Goal: Information Seeking & Learning: Check status

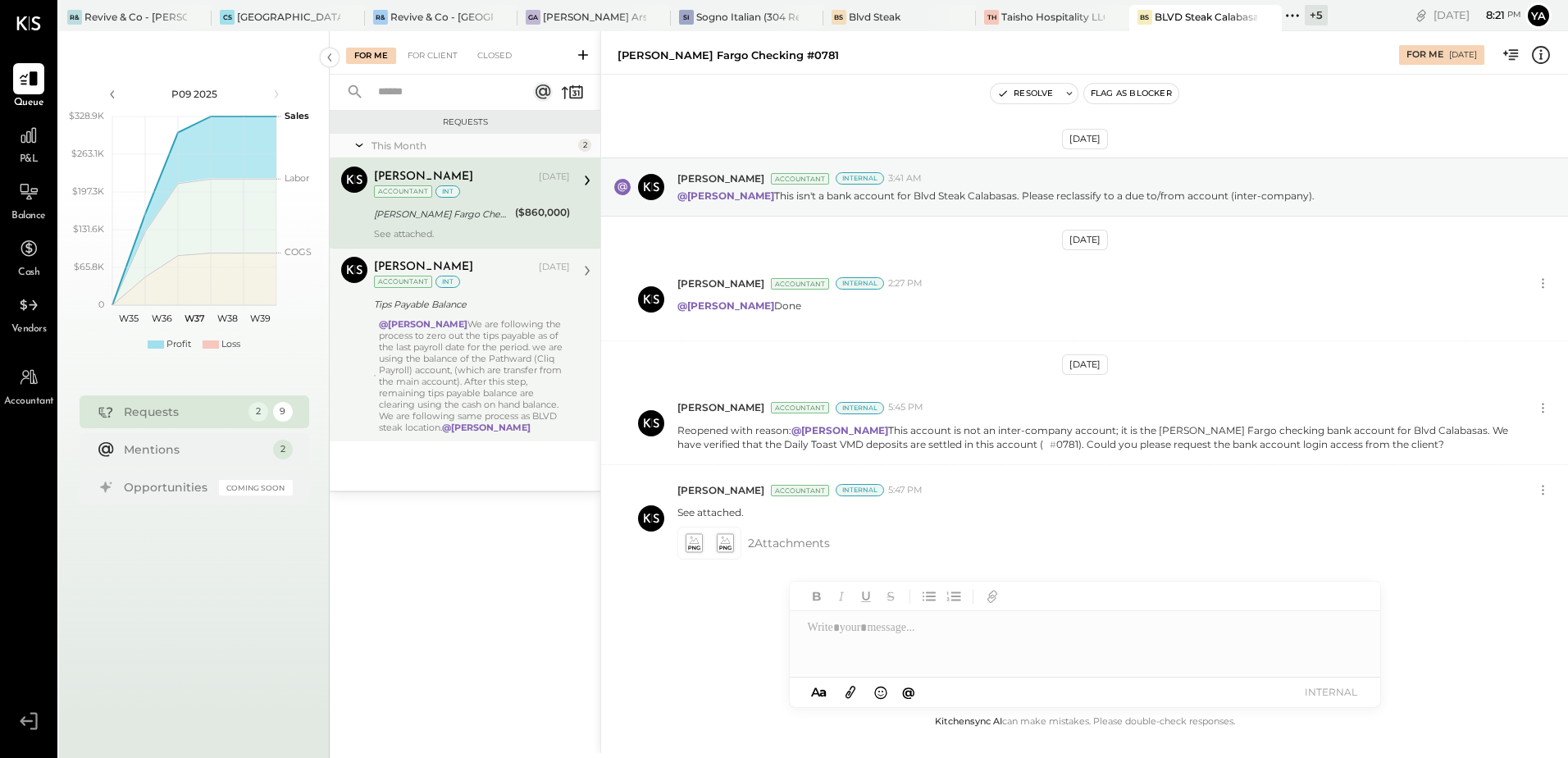
click at [467, 350] on div "@[PERSON_NAME] We are following the process to zero out the tips payable as of …" at bounding box center [474, 375] width 191 height 114
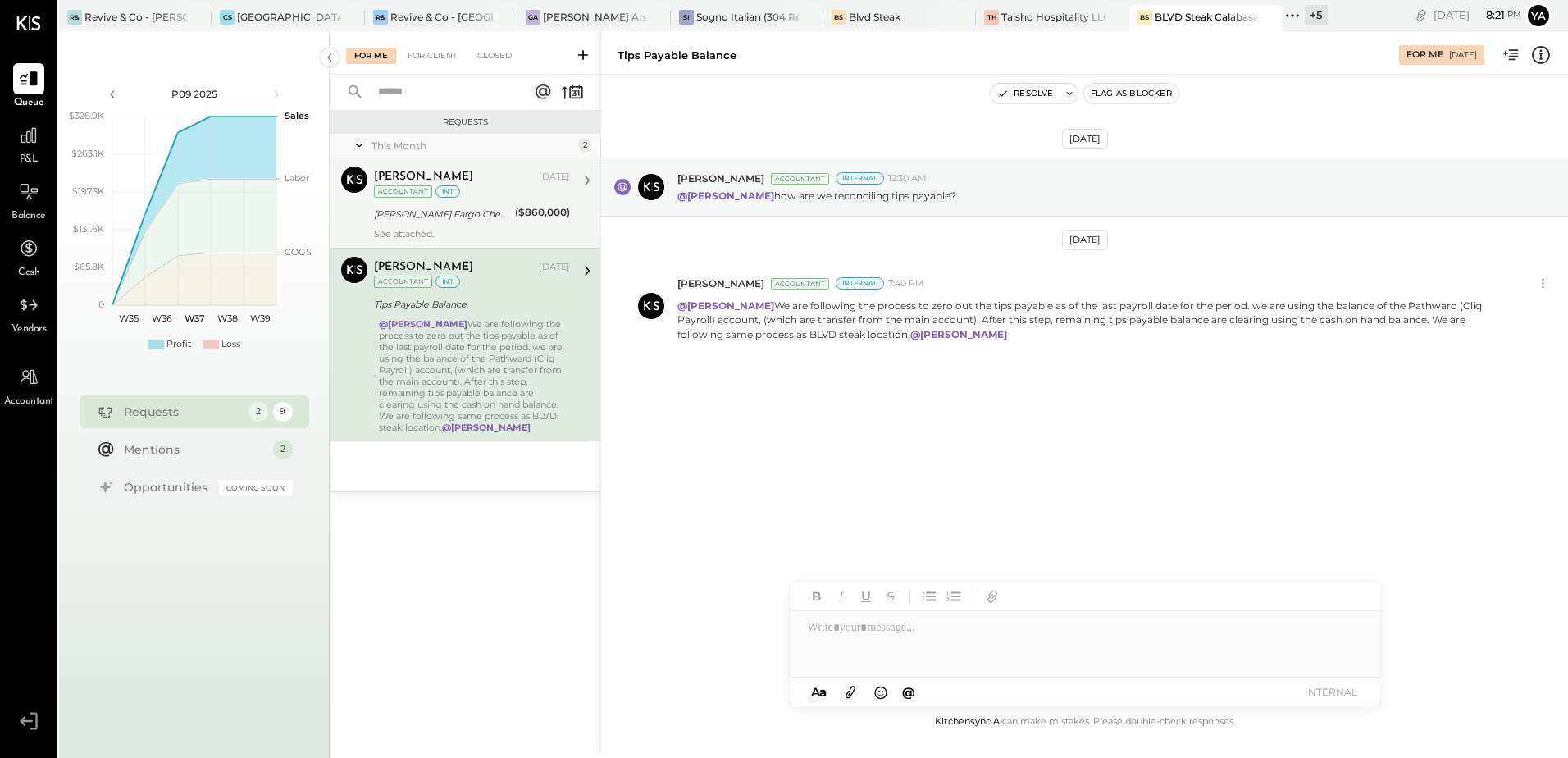
click at [459, 220] on div "[PERSON_NAME] Fargo Checking #0781" at bounding box center [442, 214] width 136 height 16
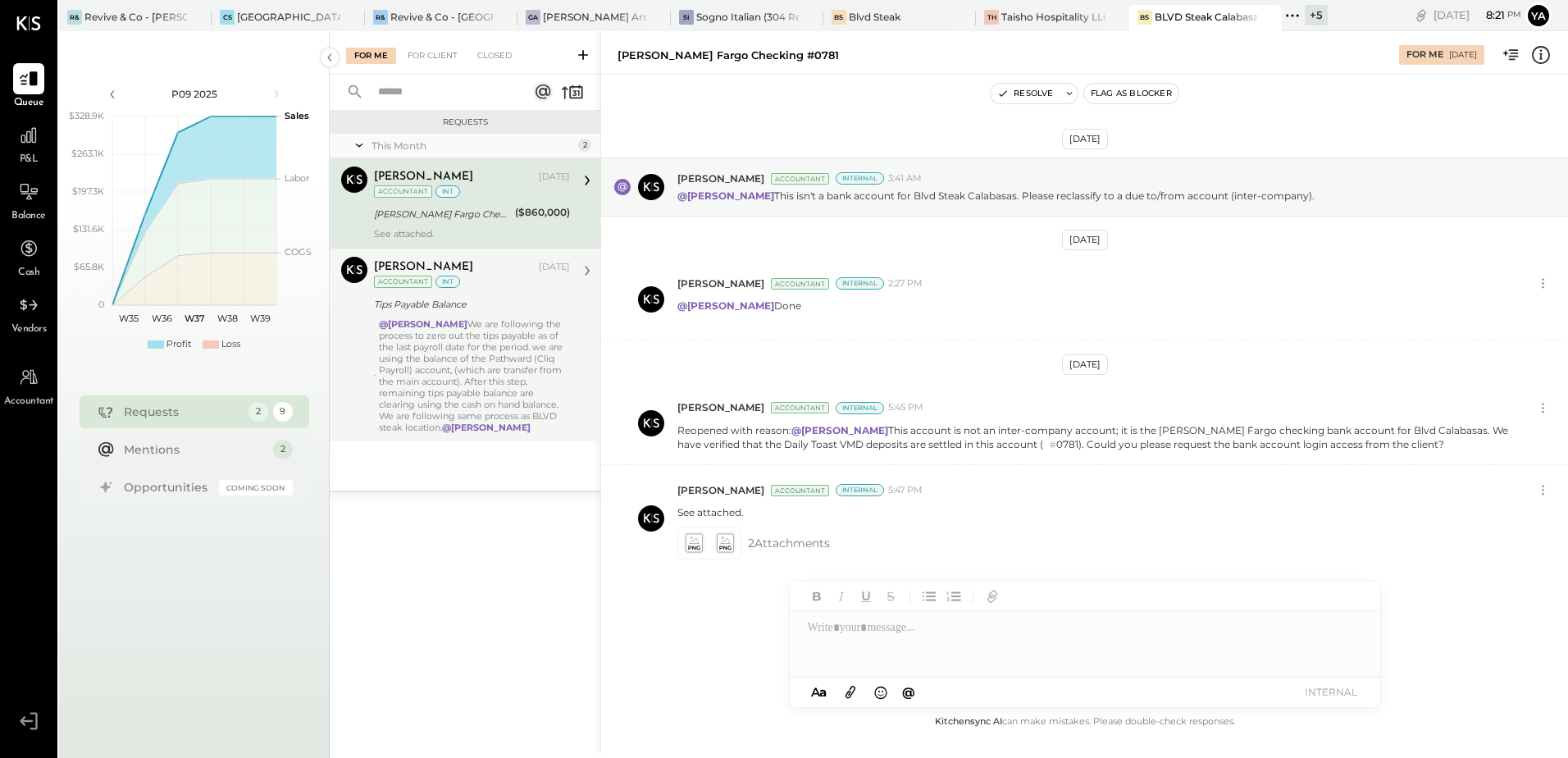
click at [442, 285] on div "int" at bounding box center [447, 282] width 24 height 13
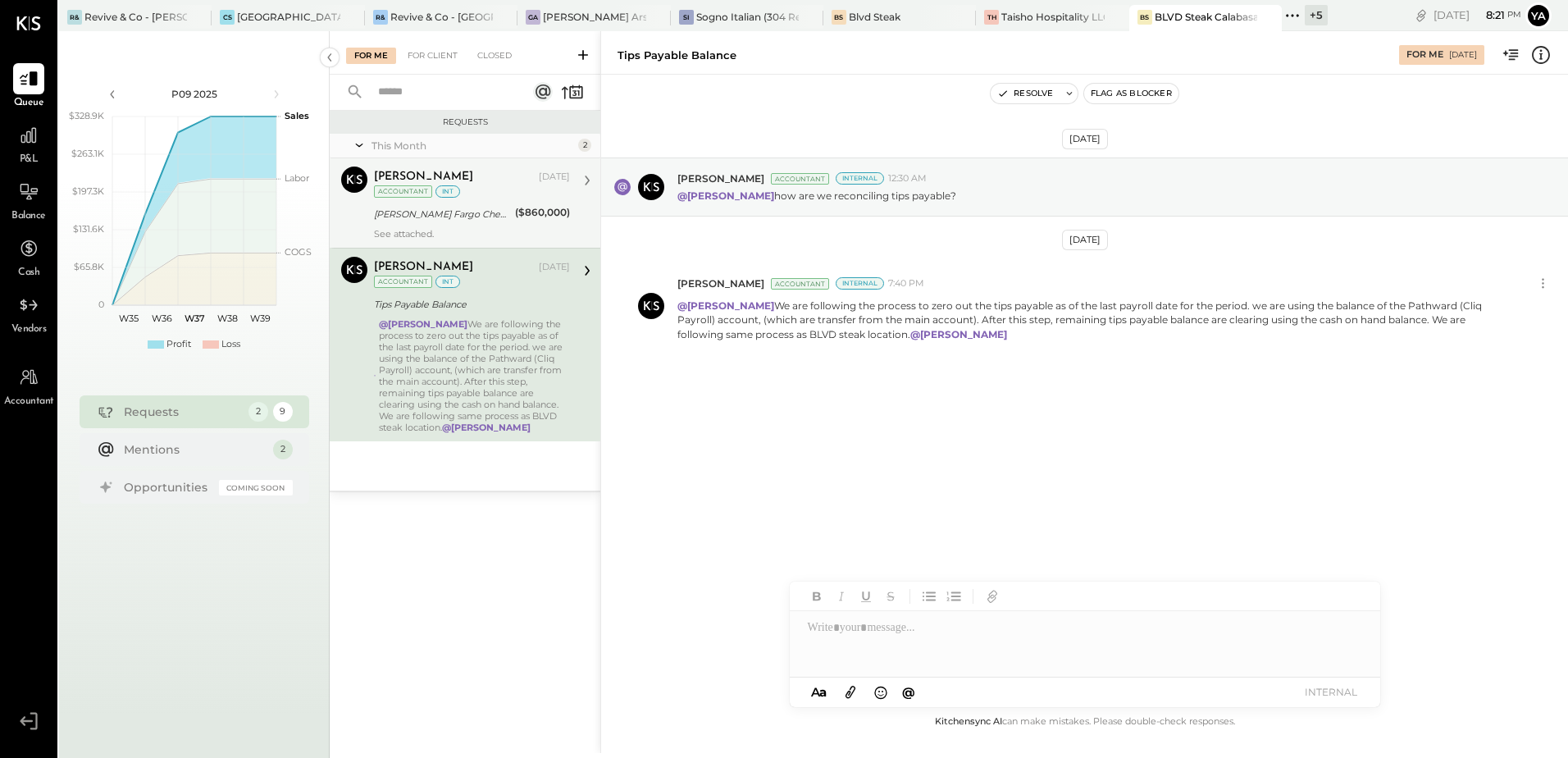
click at [460, 224] on div "[PERSON_NAME] [DATE] Accountant int [PERSON_NAME] Fargo Checking #0781 ($860,00…" at bounding box center [472, 203] width 196 height 73
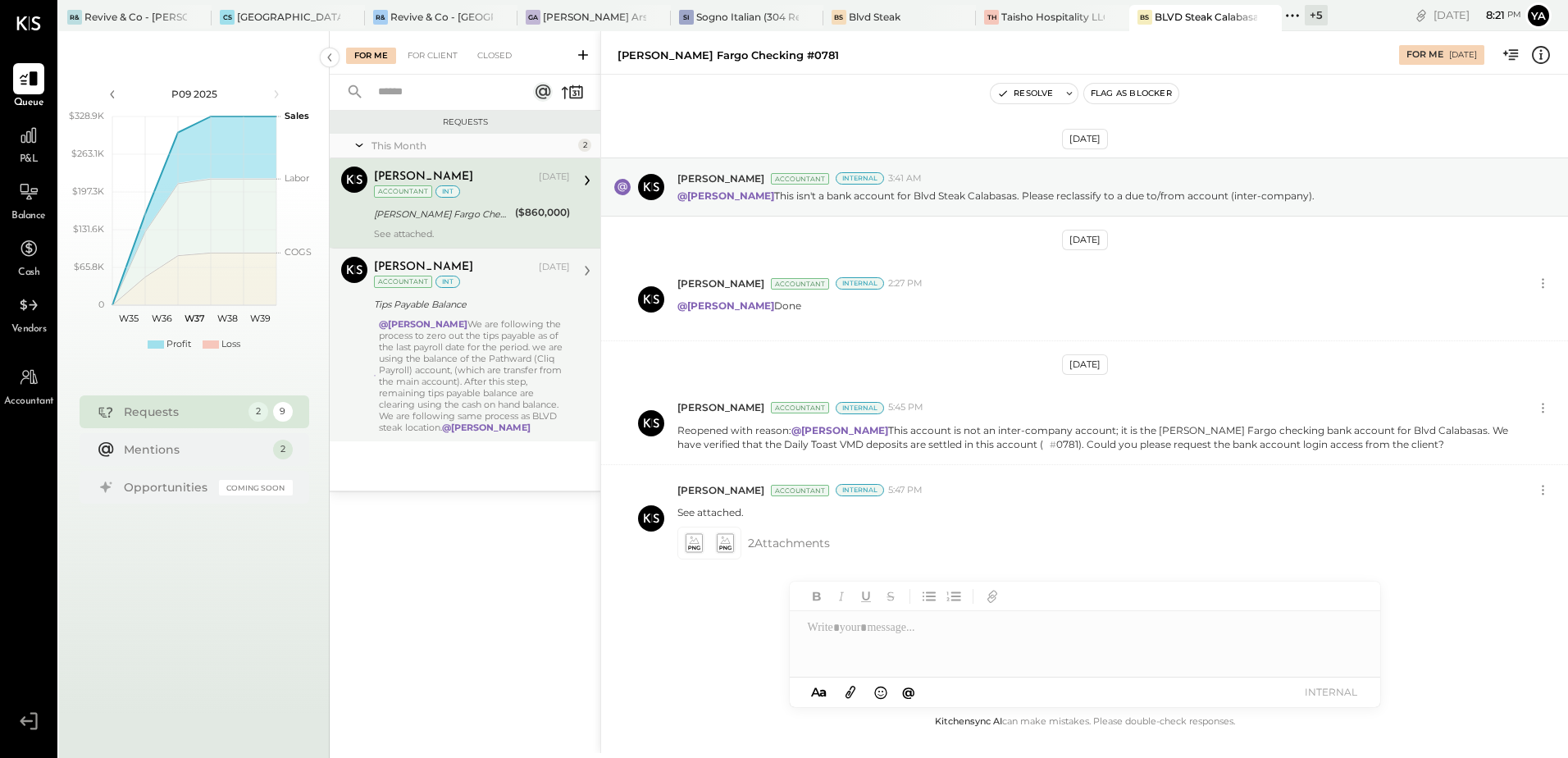
click at [476, 349] on div "@[PERSON_NAME] We are following the process to zero out the tips payable as of …" at bounding box center [474, 375] width 191 height 114
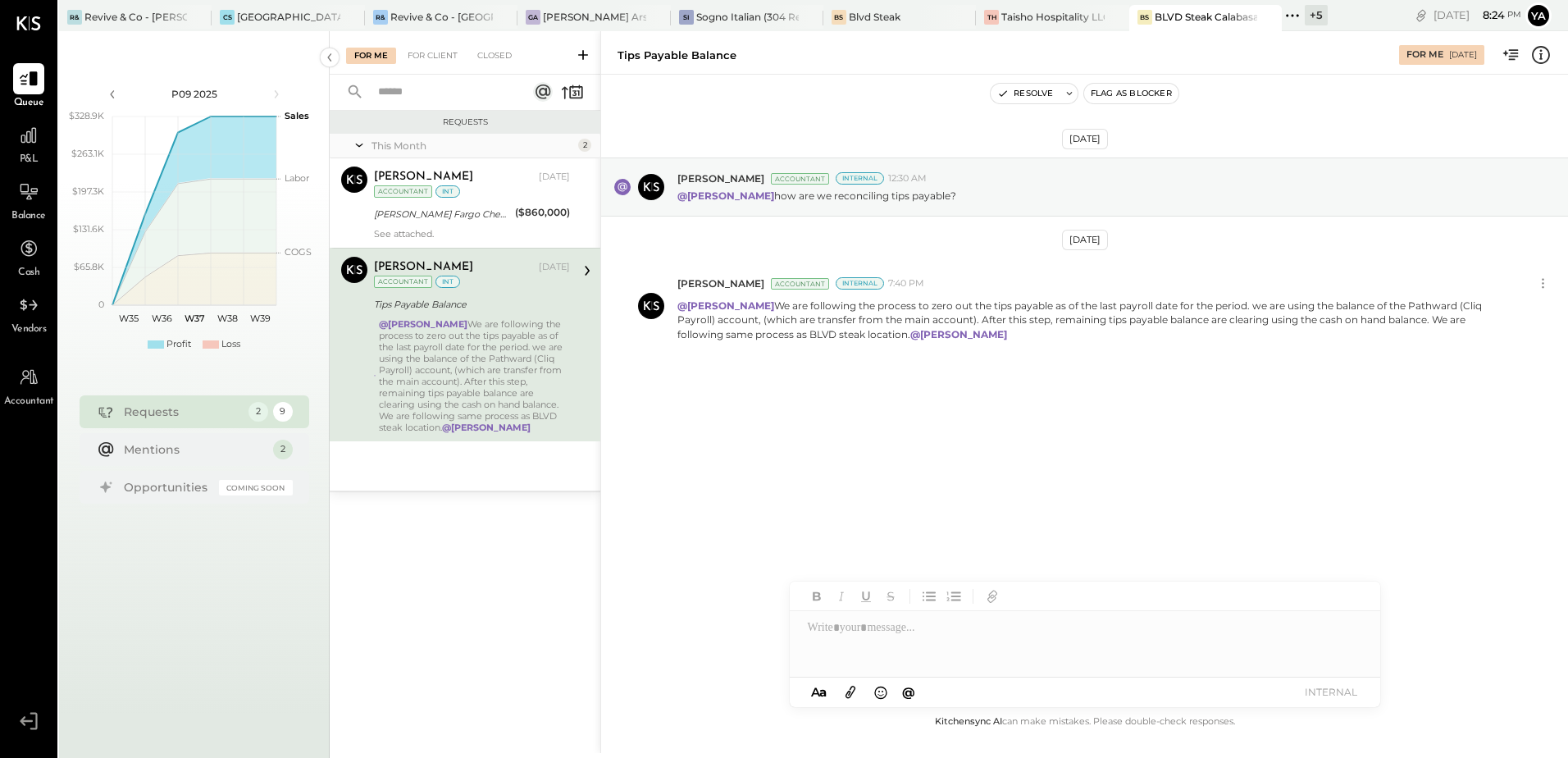
click at [478, 315] on div "[PERSON_NAME] [DATE] Accountant int Tips Payable Balance @[PERSON_NAME] We are …" at bounding box center [472, 345] width 196 height 177
click at [497, 224] on div "[PERSON_NAME] [DATE] Accountant int [PERSON_NAME] Fargo Checking #0781 ($860,00…" at bounding box center [472, 203] width 196 height 73
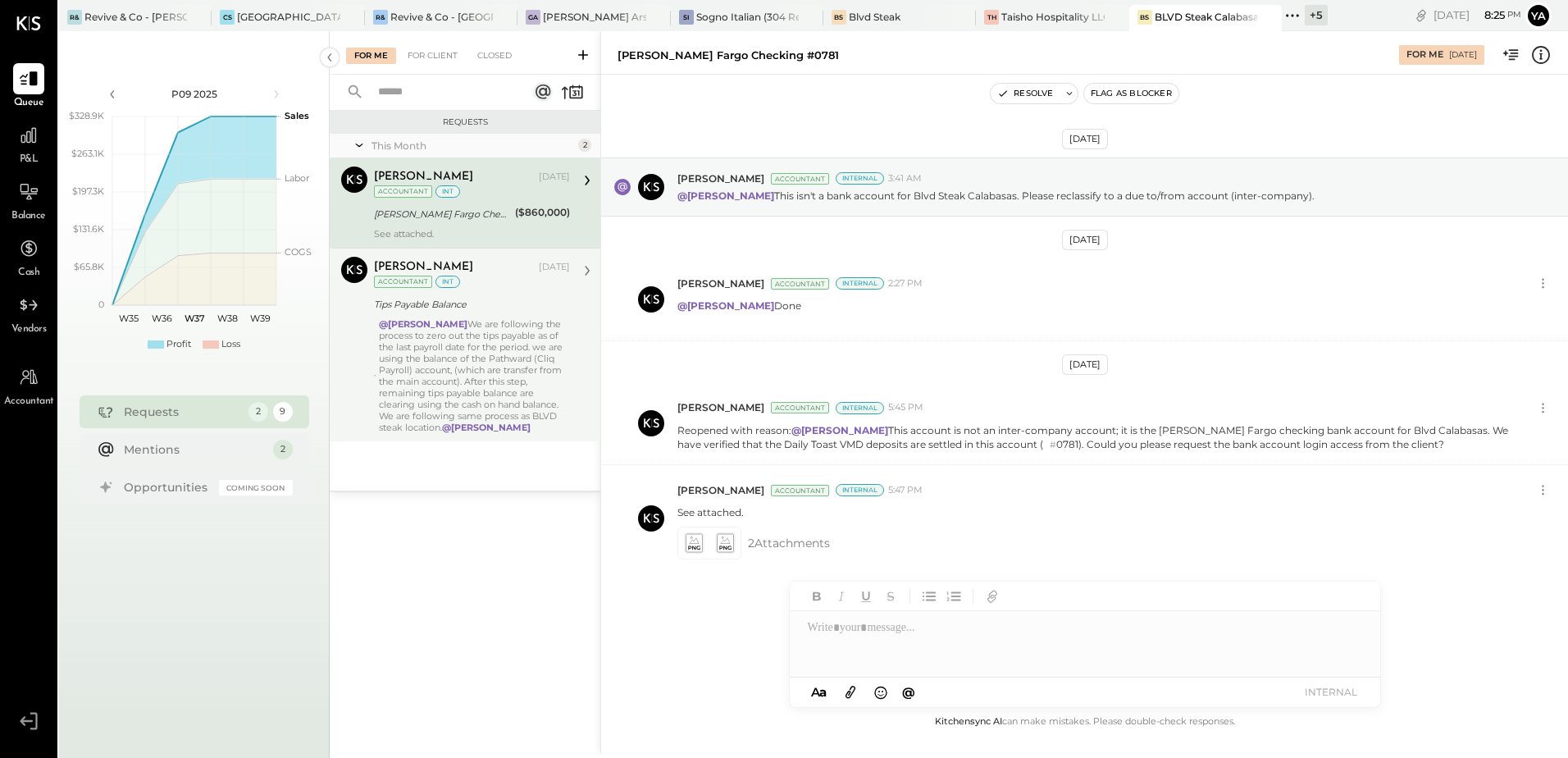
drag, startPoint x: 497, startPoint y: 224, endPoint x: 488, endPoint y: 304, distance: 80.5
click at [488, 304] on div "Tips Payable Balance" at bounding box center [469, 305] width 191 height 16
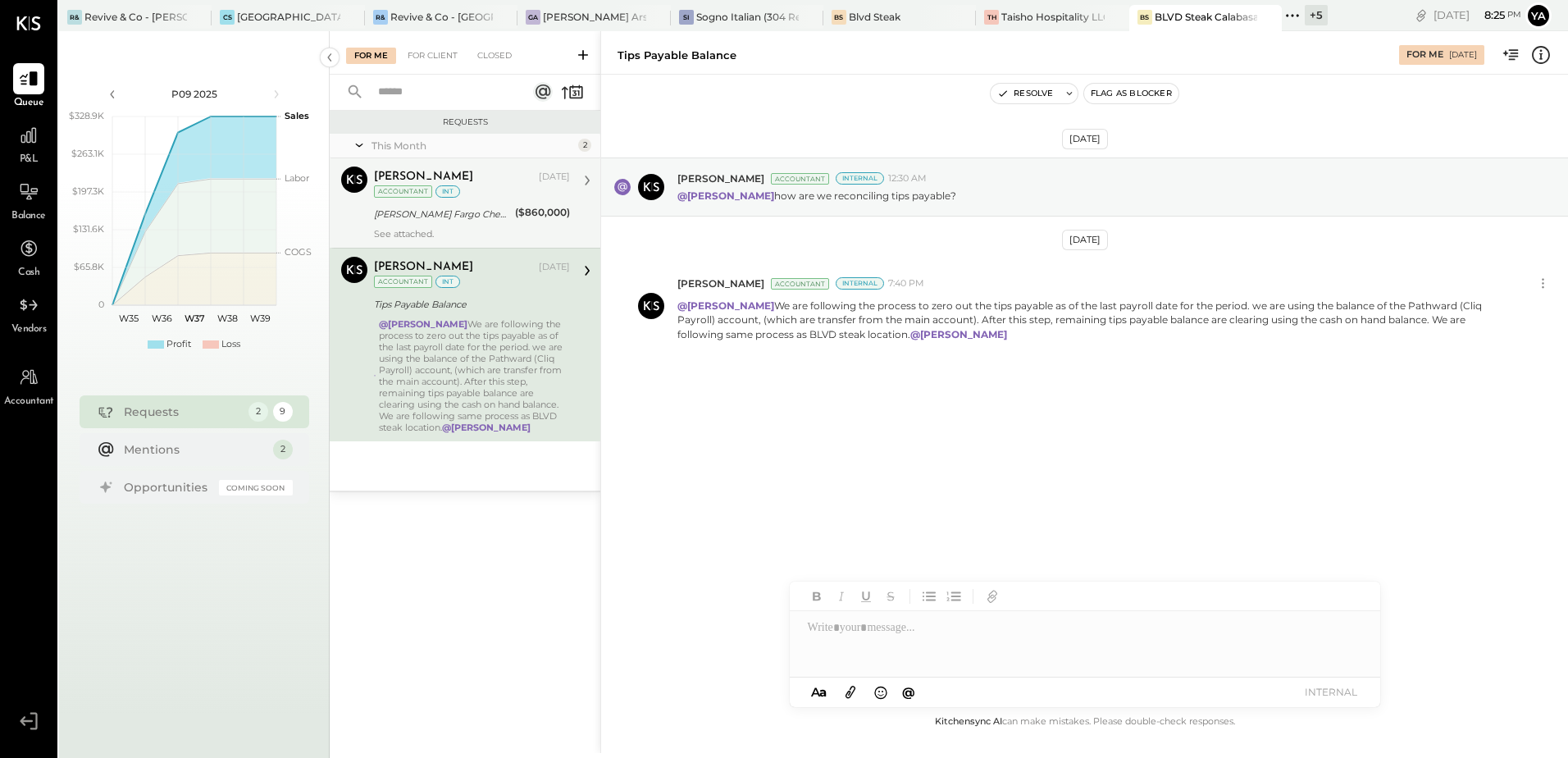
click at [464, 209] on div "[PERSON_NAME] Fargo Checking #0781" at bounding box center [442, 214] width 136 height 16
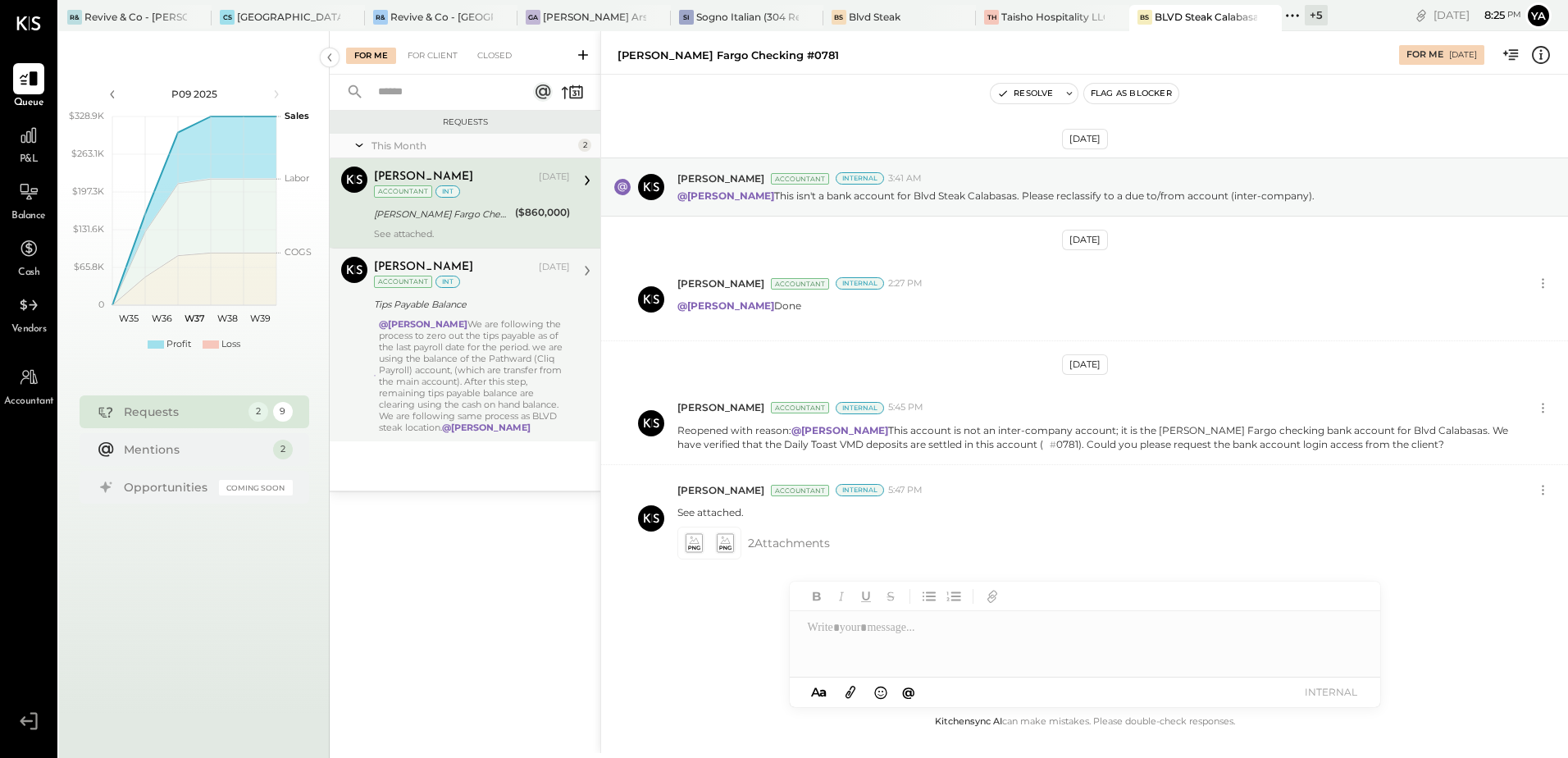
click at [510, 323] on div "@[PERSON_NAME] We are following the process to zero out the tips payable as of …" at bounding box center [474, 375] width 191 height 114
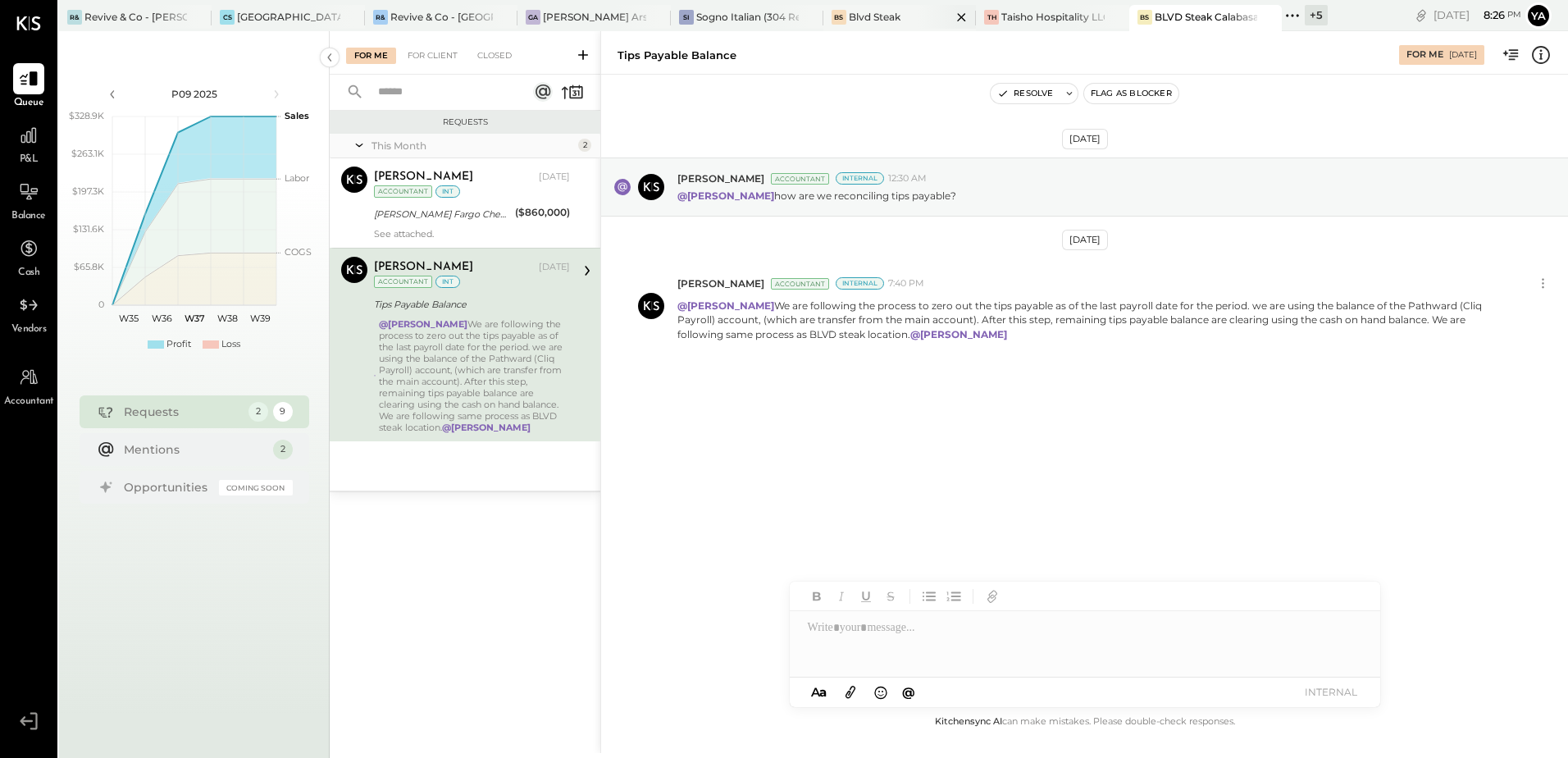
click at [908, 19] on div "BS Blvd Steak" at bounding box center [888, 17] width 128 height 14
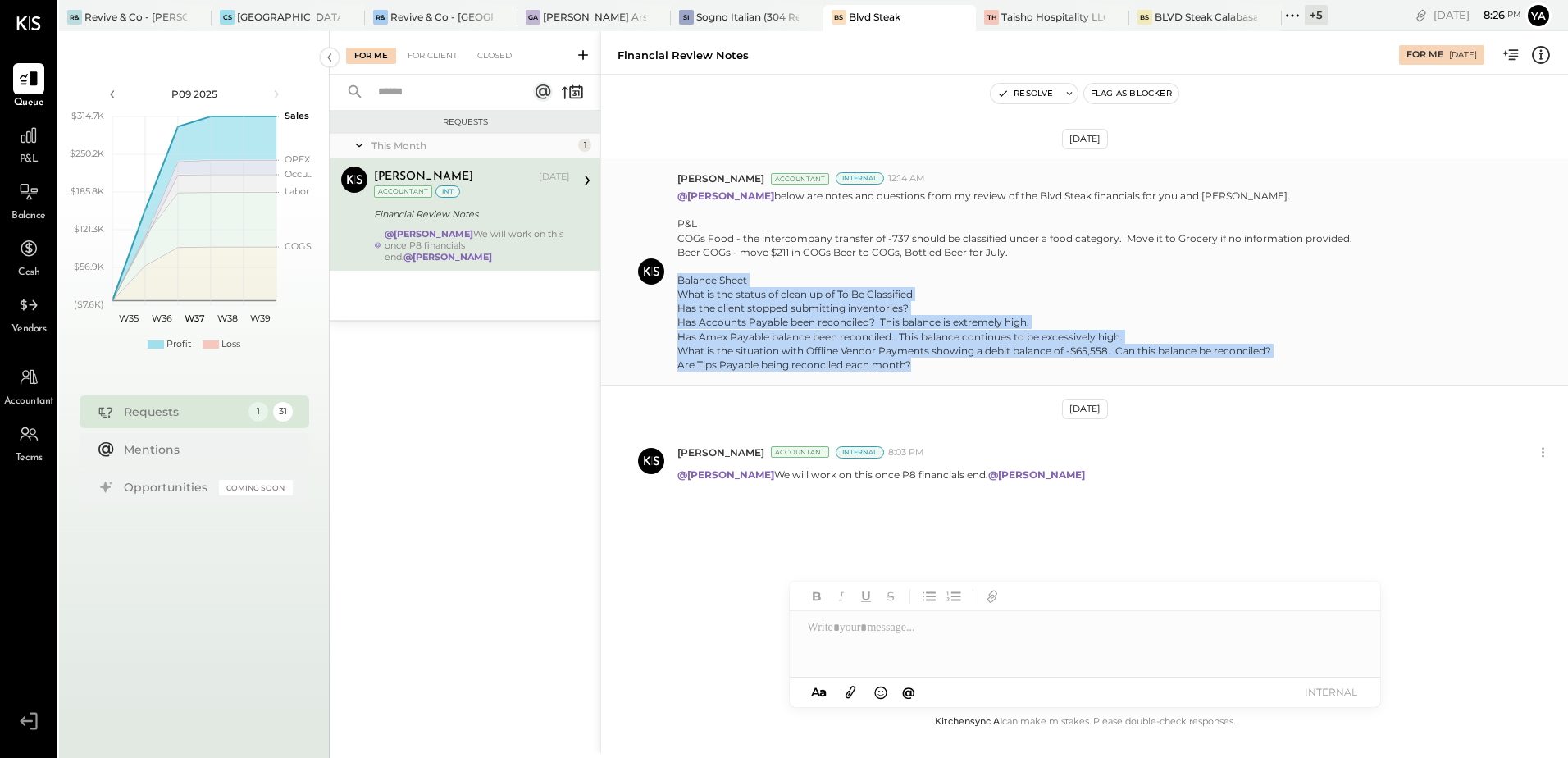
drag, startPoint x: 770, startPoint y: 297, endPoint x: 933, endPoint y: 382, distance: 183.8
click at [933, 382] on div "[PERSON_NAME] Accountant Internal 12:14 AM @[PERSON_NAME] below are notes and q…" at bounding box center [1084, 271] width 967 height 228
click at [932, 376] on div "[PERSON_NAME] Accountant Internal 12:14 AM @[PERSON_NAME] below are notes and q…" at bounding box center [1084, 271] width 967 height 228
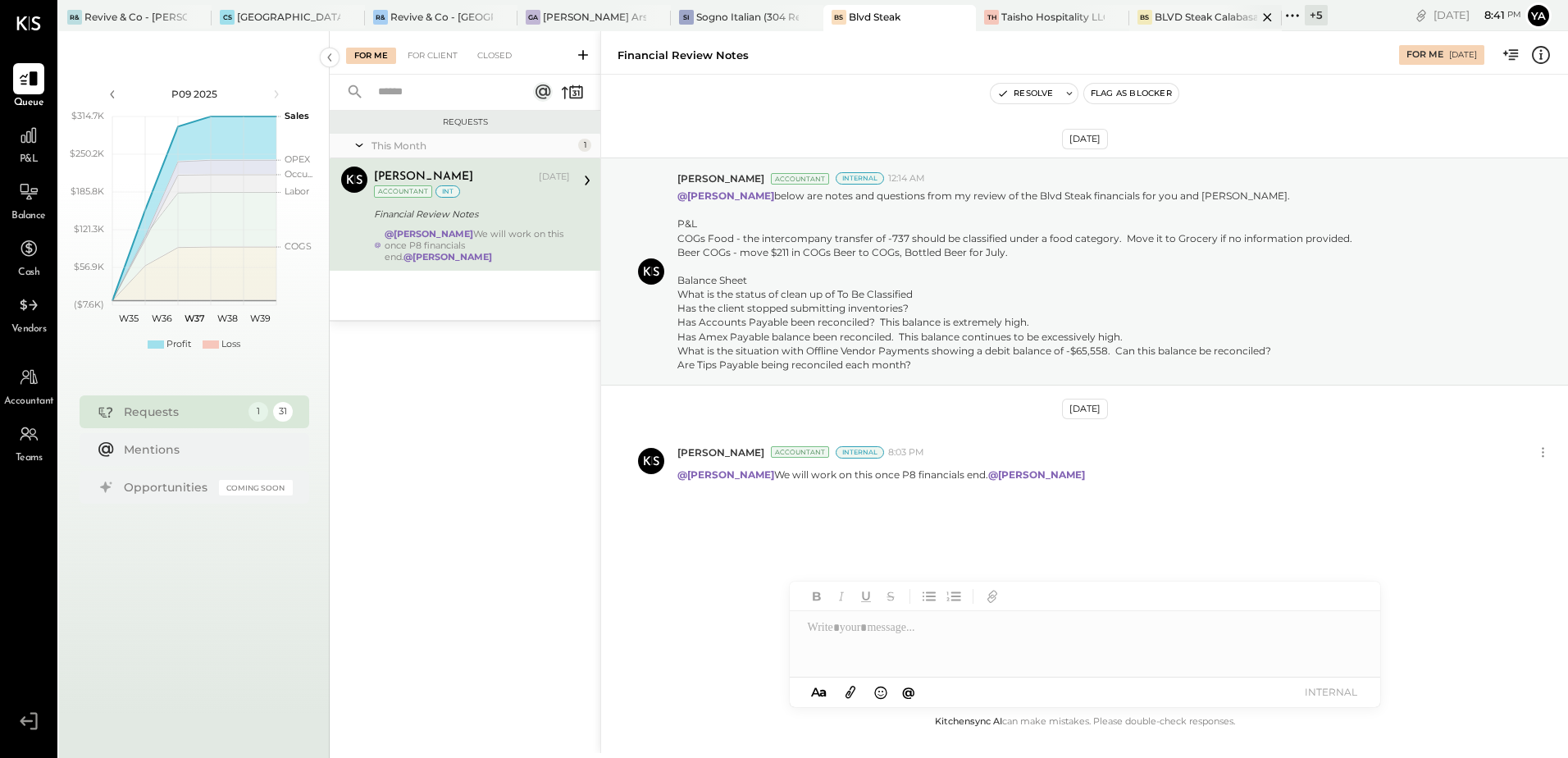
click at [1151, 14] on div "BS" at bounding box center [1144, 17] width 14 height 14
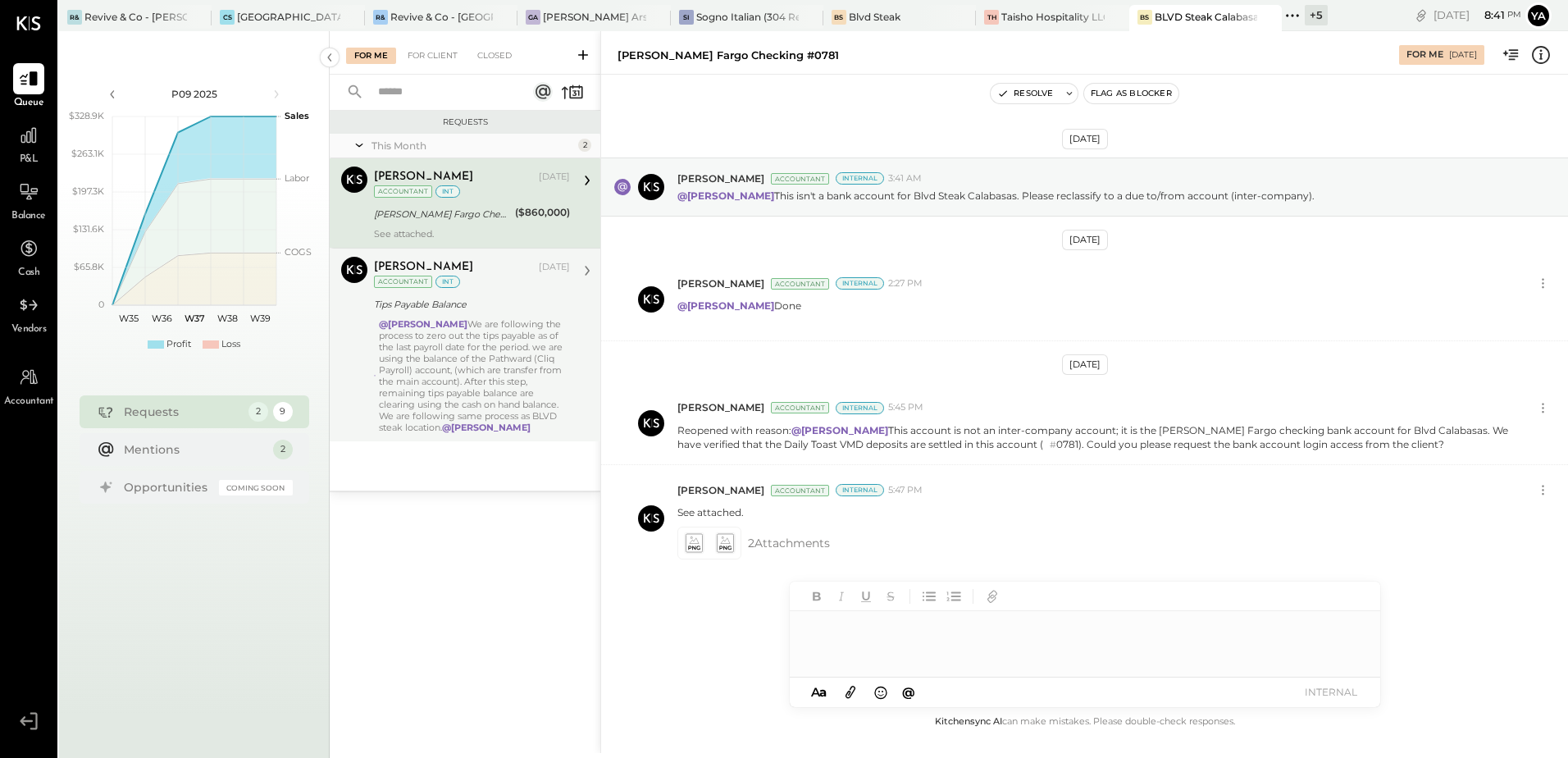
click at [462, 333] on div "@[PERSON_NAME] We are following the process to zero out the tips payable as of …" at bounding box center [474, 375] width 191 height 114
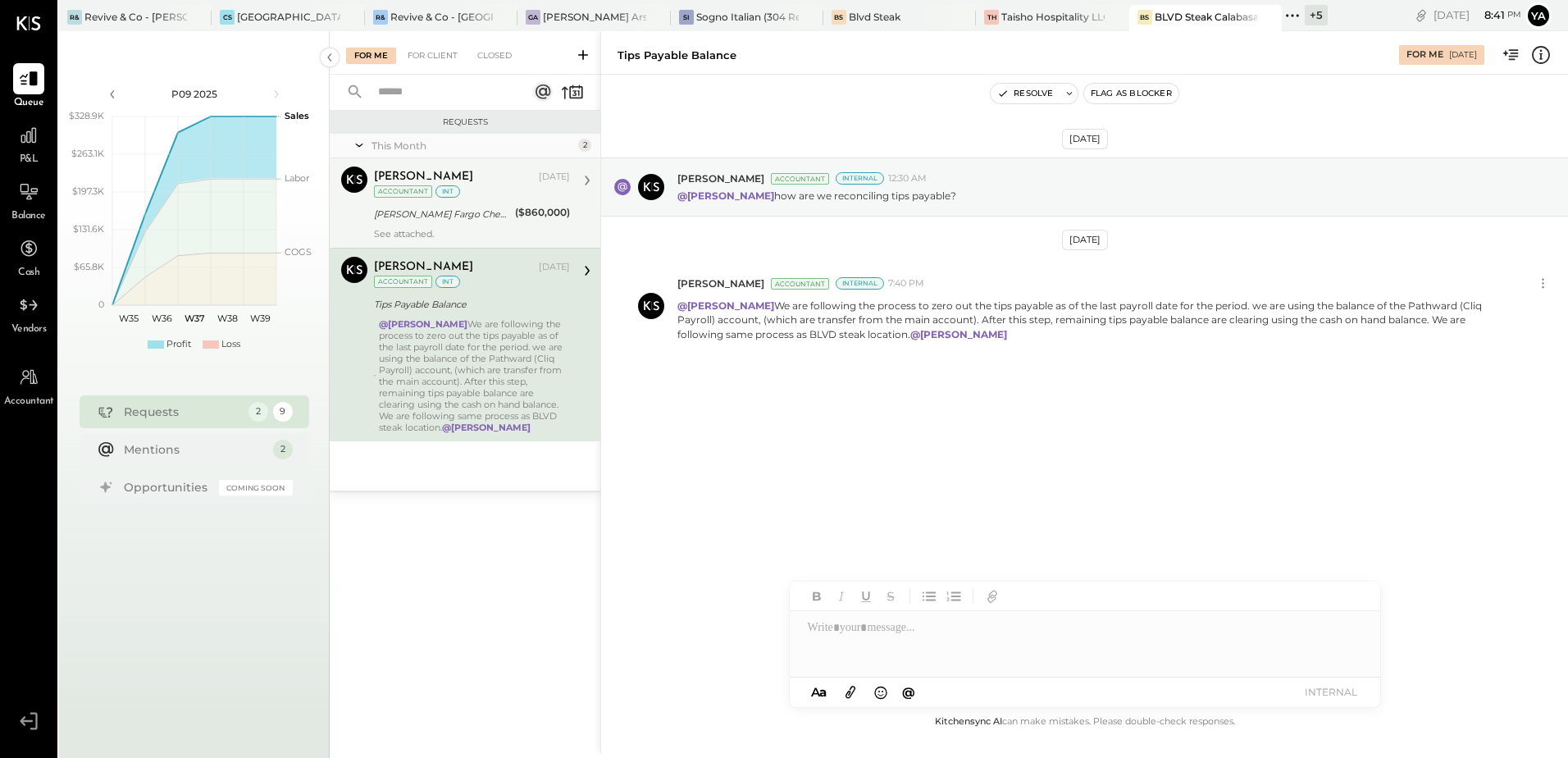
click at [470, 189] on div "[PERSON_NAME] [DATE] Accountant int" at bounding box center [472, 183] width 196 height 33
